Goal: Information Seeking & Learning: Learn about a topic

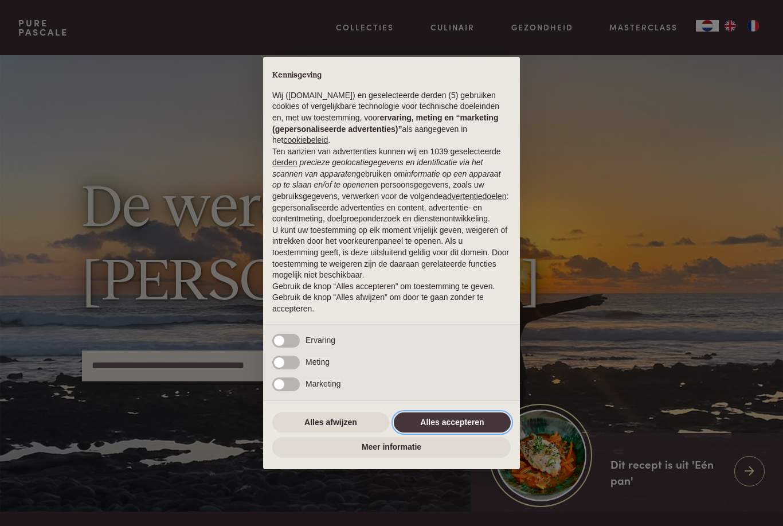
click at [463, 429] on button "Alles accepteren" at bounding box center [452, 422] width 117 height 21
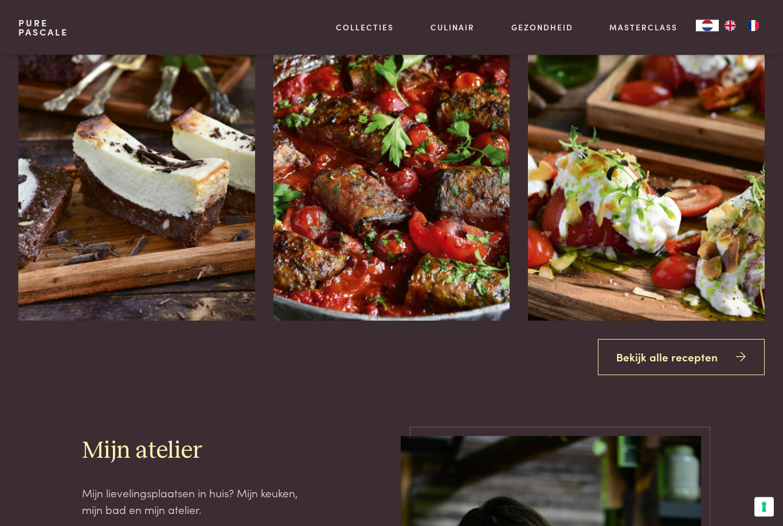
scroll to position [1510, 0]
click at [699, 375] on link "Bekijk alle recepten" at bounding box center [681, 357] width 167 height 36
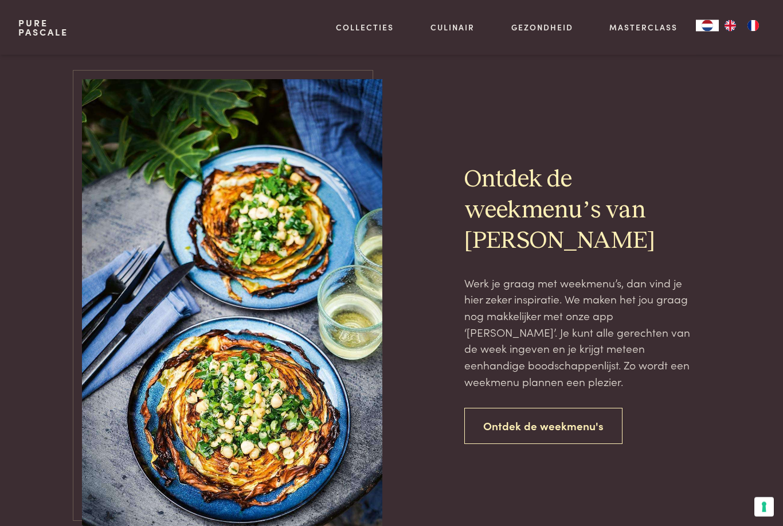
scroll to position [2324, 0]
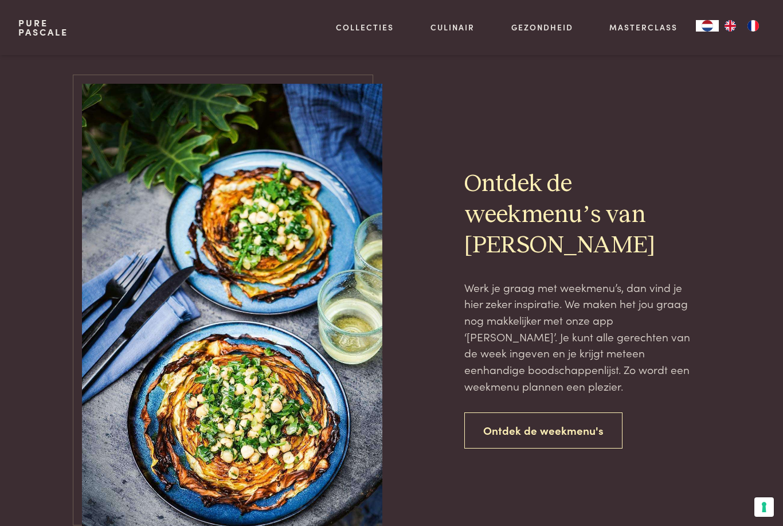
click at [574, 412] on link "Ontdek de weekmenu's" at bounding box center [543, 430] width 158 height 36
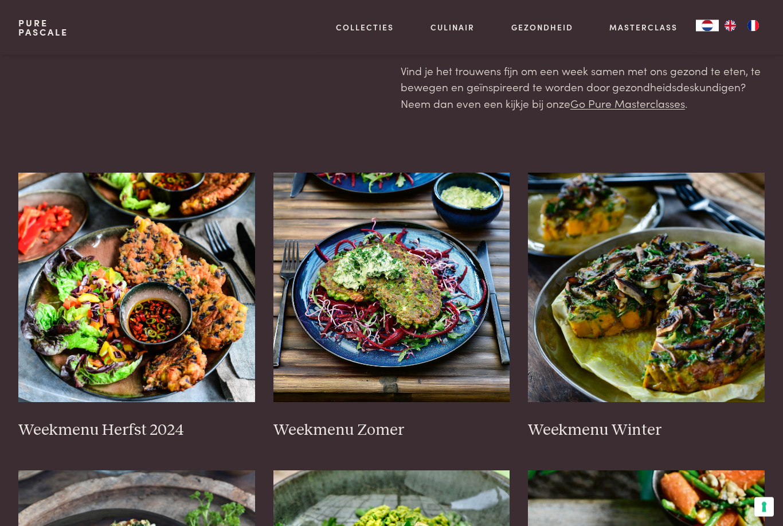
scroll to position [144, 0]
click at [378, 430] on h3 "Weekmenu Zomer" at bounding box center [391, 430] width 237 height 20
click at [366, 130] on link "Recepten" at bounding box center [424, 124] width 194 height 12
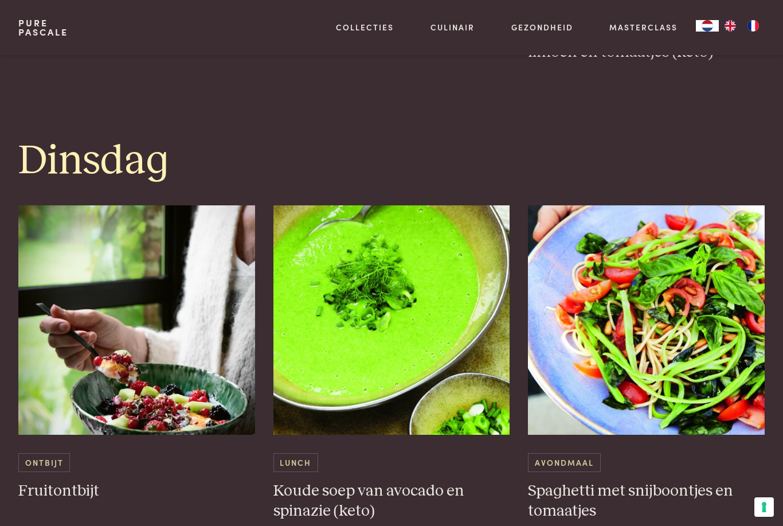
scroll to position [912, 0]
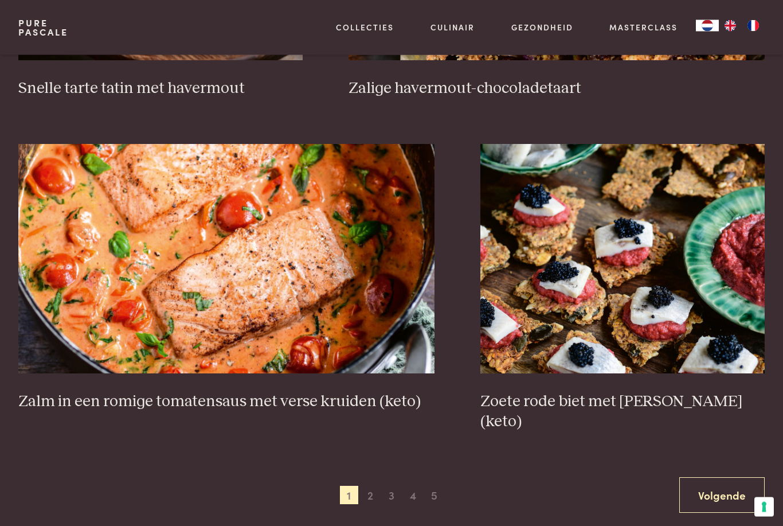
scroll to position [1836, 0]
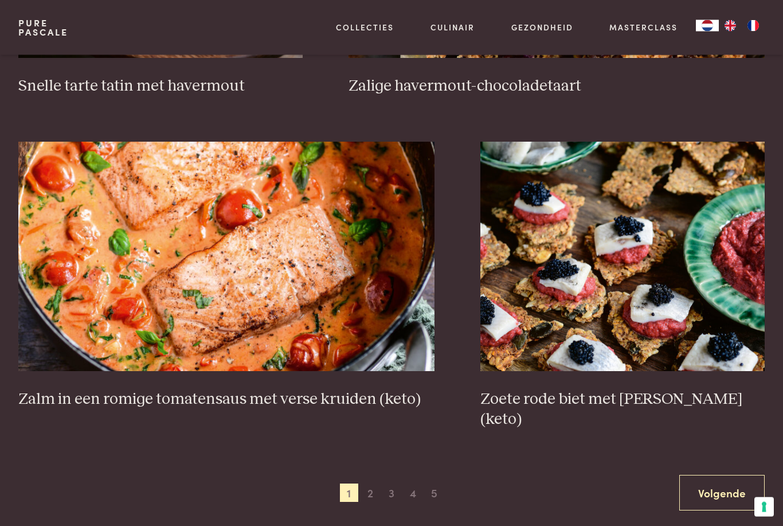
click at [375, 484] on span "2" at bounding box center [370, 493] width 18 height 18
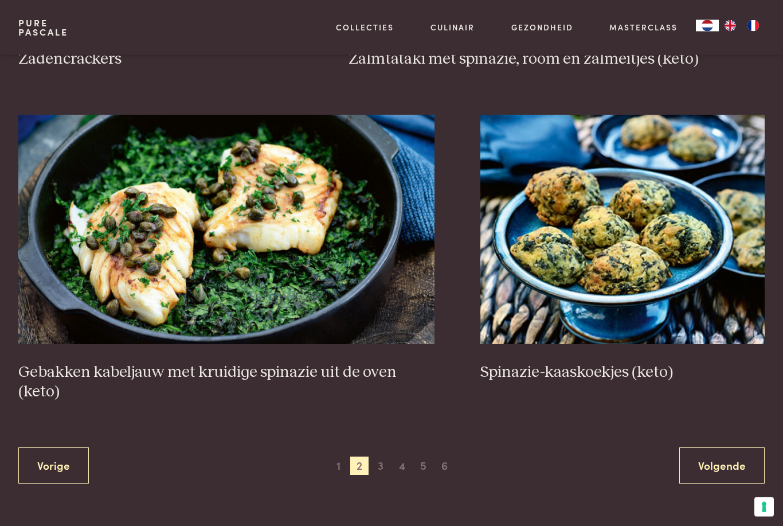
scroll to position [1883, 0]
click at [387, 460] on span "3" at bounding box center [380, 465] width 18 height 18
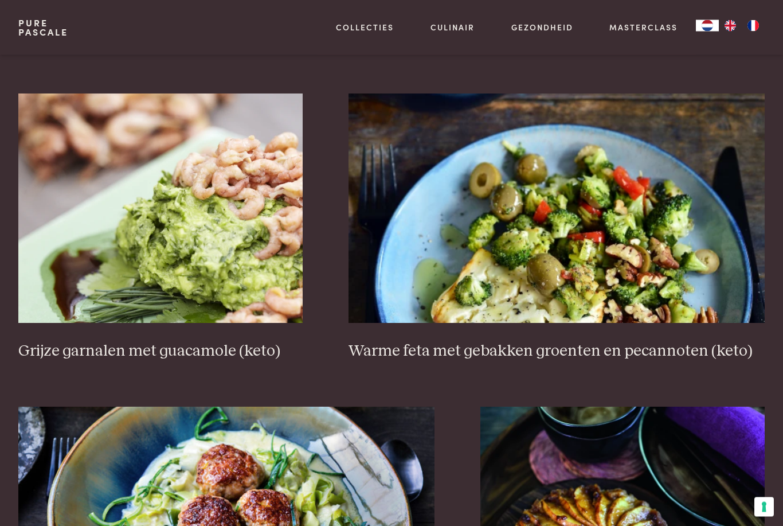
scroll to position [1631, 0]
click at [605, 267] on img at bounding box center [556, 207] width 416 height 229
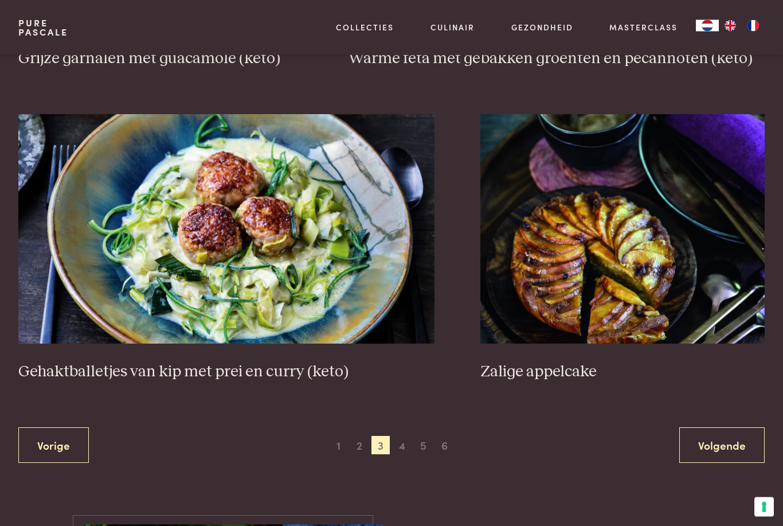
scroll to position [1929, 0]
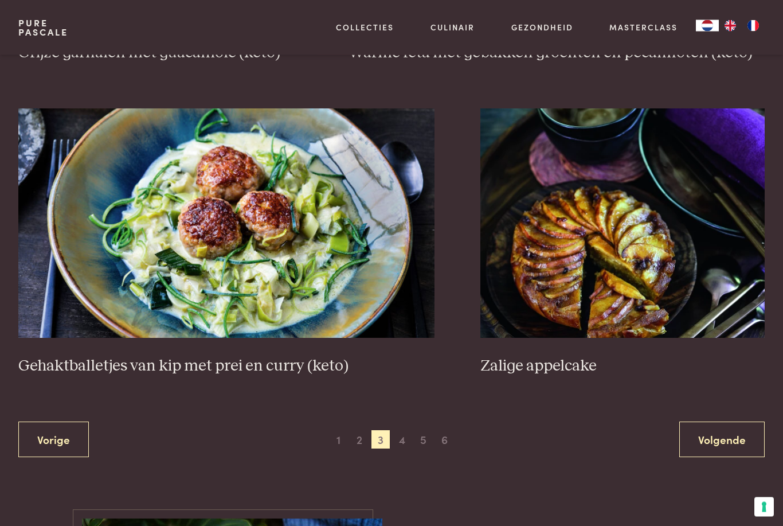
click at [408, 436] on span "4" at bounding box center [402, 439] width 18 height 18
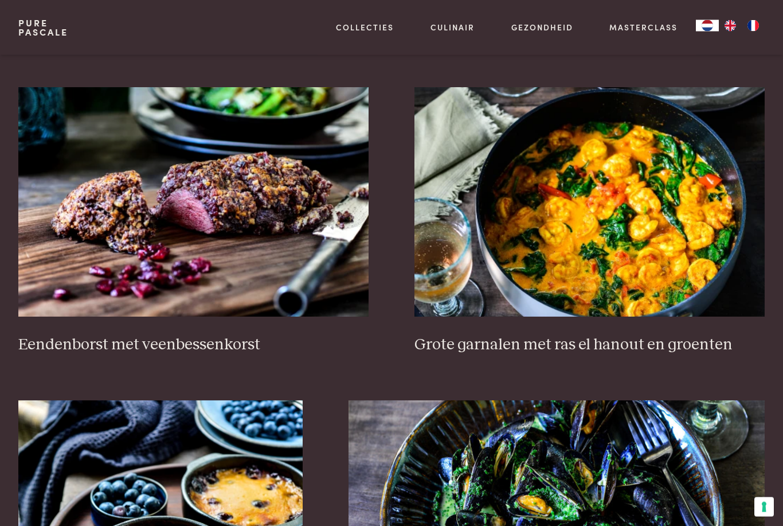
scroll to position [306, 0]
click at [632, 280] on img at bounding box center [589, 201] width 350 height 229
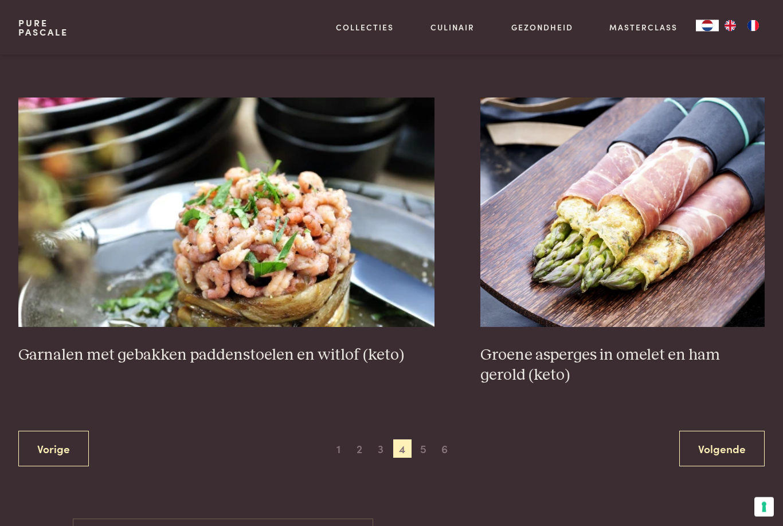
scroll to position [1881, 0]
click at [423, 443] on span "5" at bounding box center [423, 448] width 18 height 18
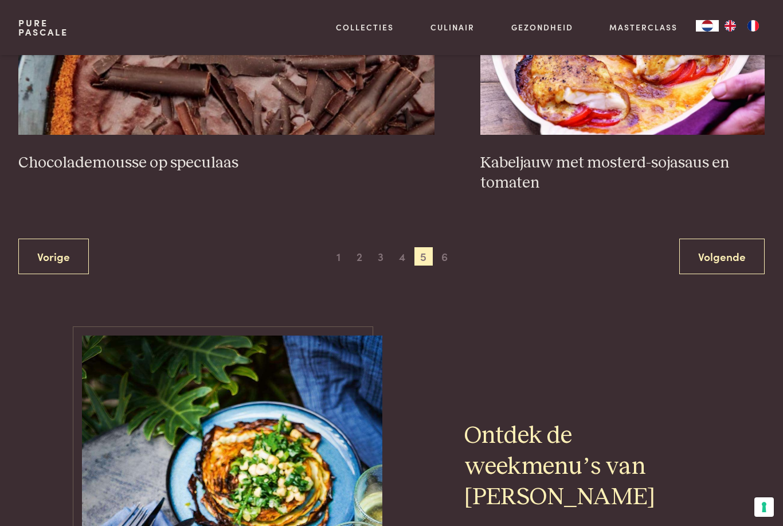
scroll to position [2150, 0]
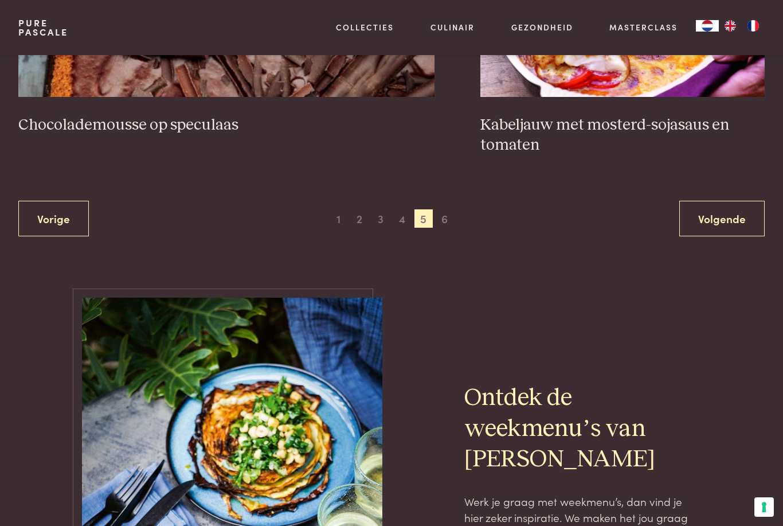
click at [447, 209] on span "6" at bounding box center [445, 218] width 18 height 18
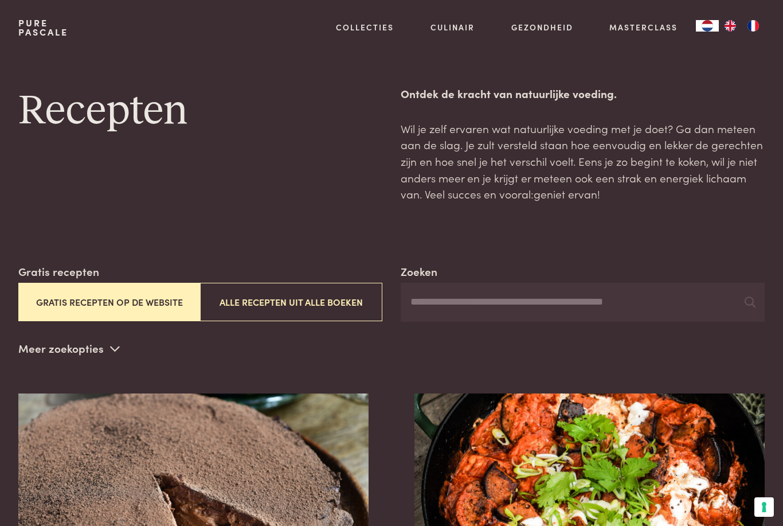
click at [370, 130] on link "Recepten" at bounding box center [424, 124] width 194 height 12
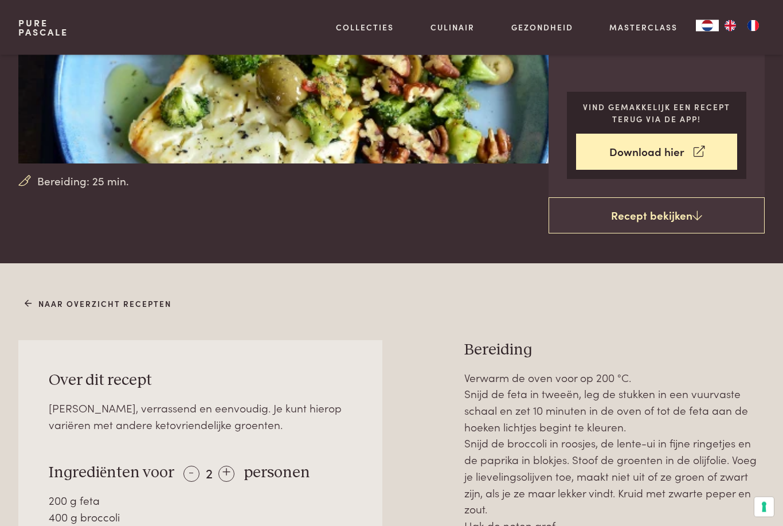
scroll to position [214, 0]
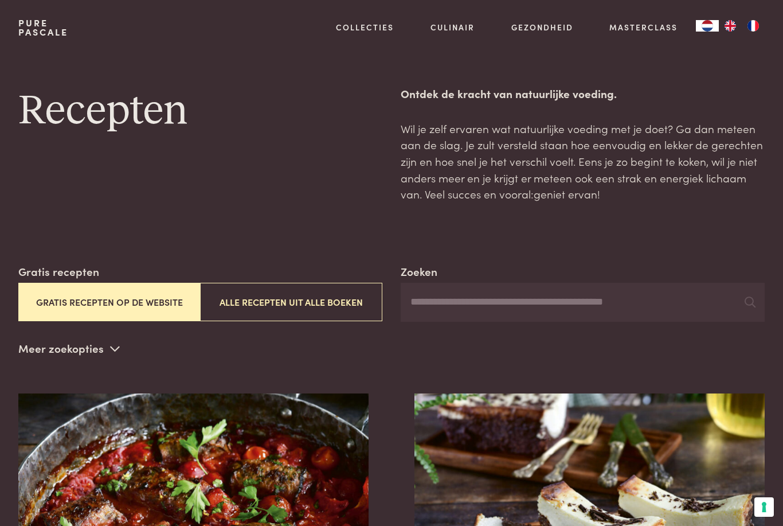
click at [343, 303] on button "Alle recepten uit alle boeken" at bounding box center [291, 302] width 182 height 38
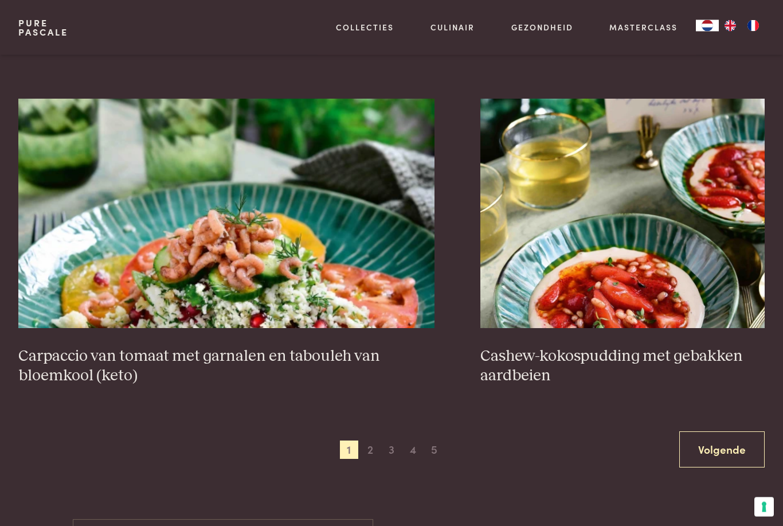
scroll to position [1899, 0]
click at [375, 443] on span "2" at bounding box center [370, 449] width 18 height 18
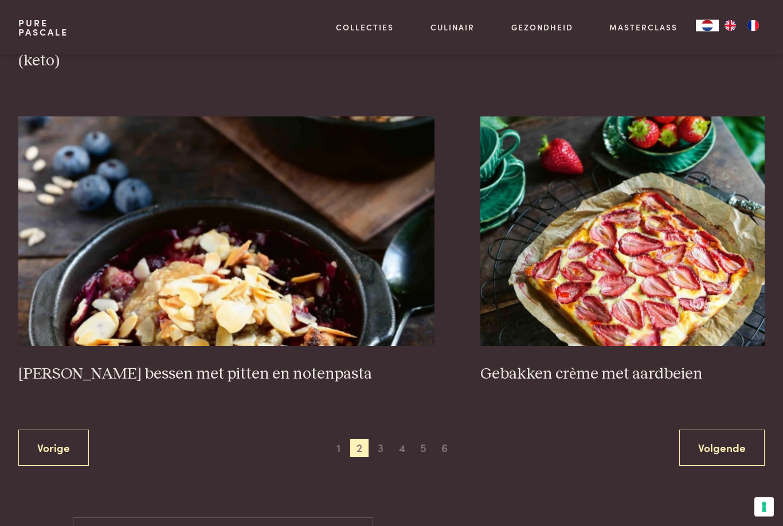
scroll to position [1901, 0]
click at [382, 442] on span "3" at bounding box center [380, 447] width 18 height 18
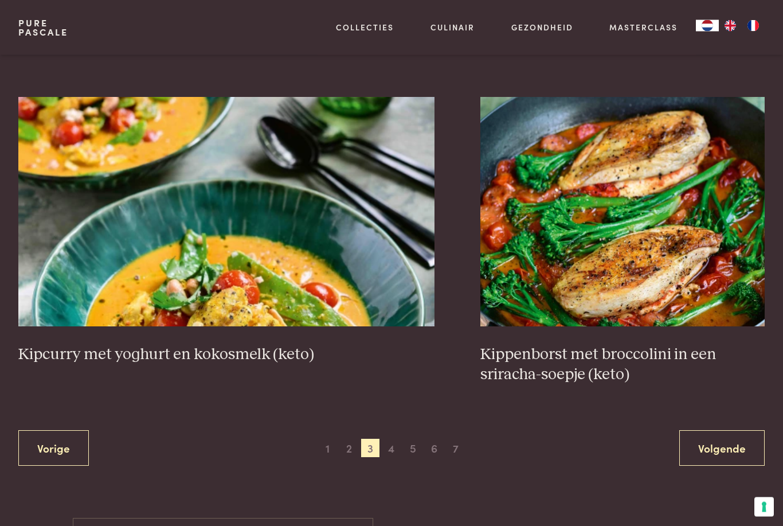
scroll to position [1921, 0]
click at [394, 438] on span "4" at bounding box center [391, 447] width 18 height 18
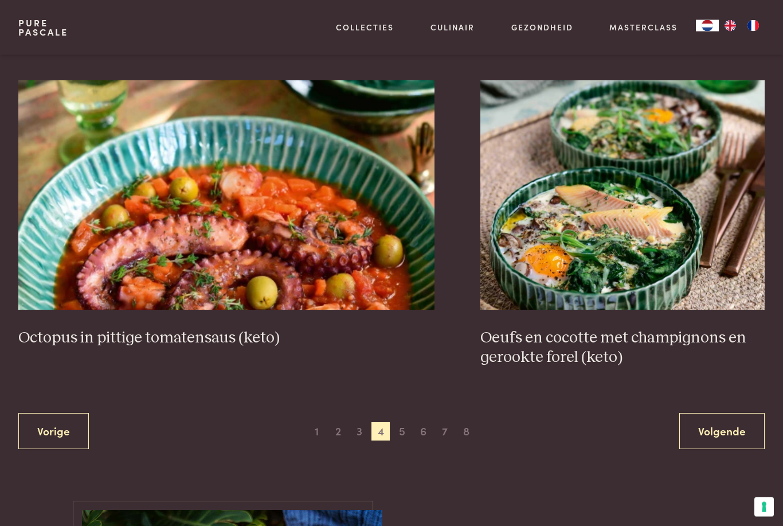
scroll to position [1918, 0]
click at [406, 423] on span "5" at bounding box center [402, 430] width 18 height 18
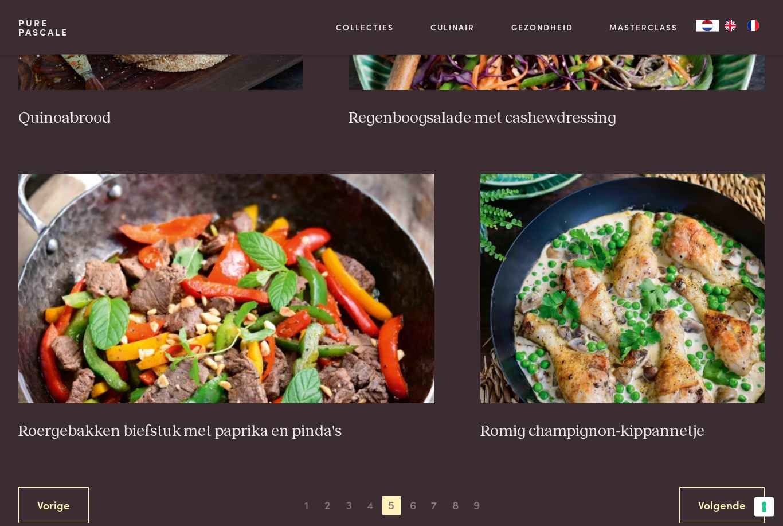
scroll to position [1844, 0]
click at [414, 496] on span "6" at bounding box center [413, 505] width 18 height 18
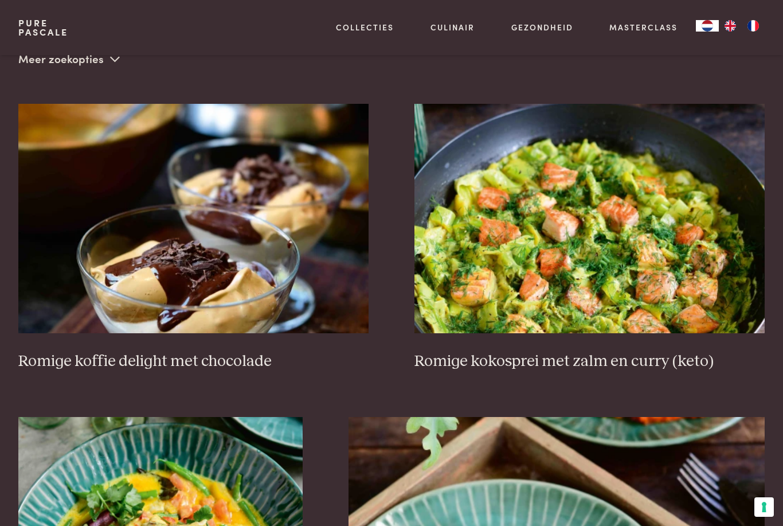
scroll to position [261, 0]
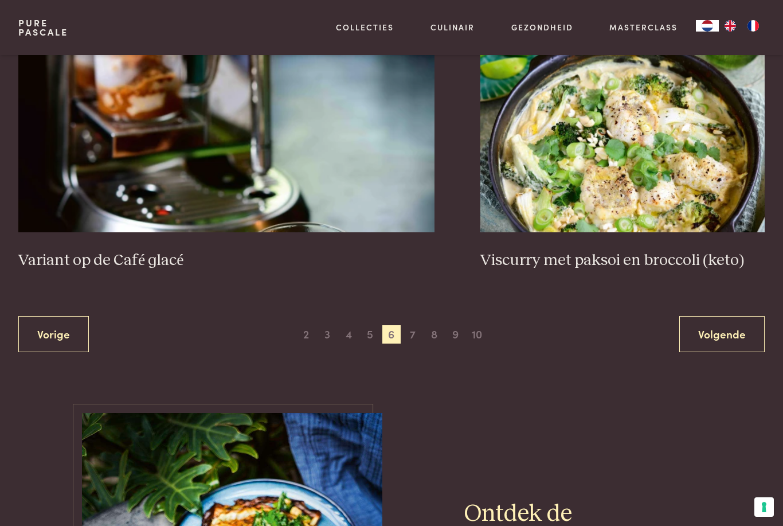
click at [414, 330] on span "7" at bounding box center [413, 334] width 18 height 18
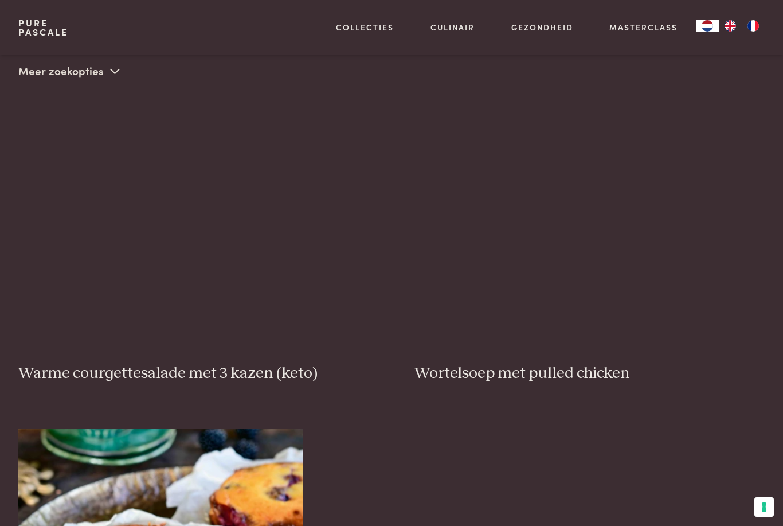
scroll to position [261, 0]
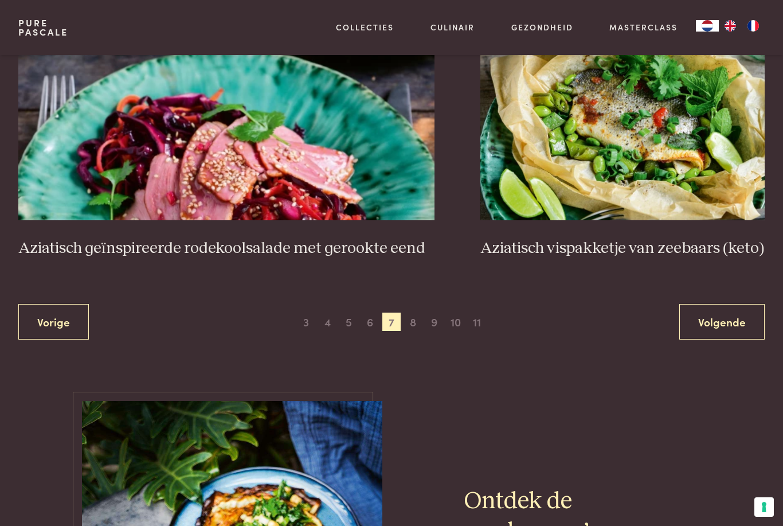
click at [411, 316] on span "8" at bounding box center [413, 321] width 18 height 18
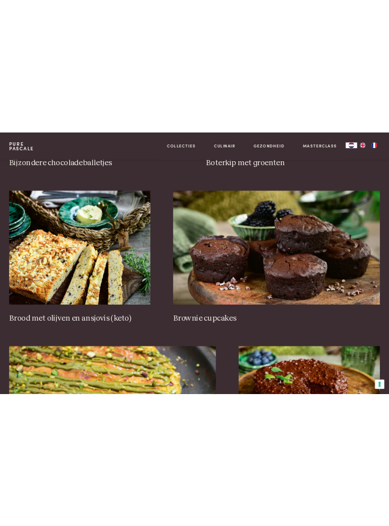
scroll to position [691, 0]
